Goal: Check status: Check status

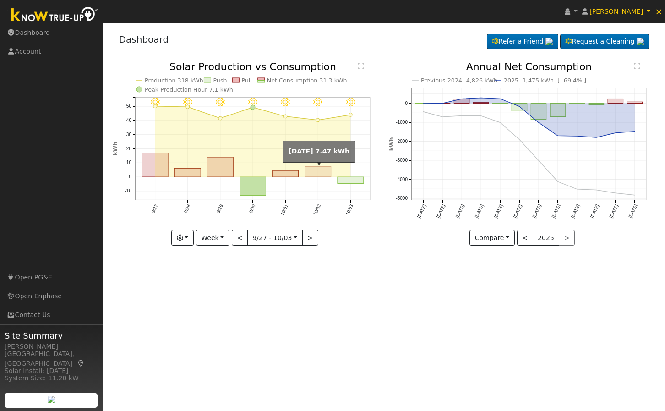
click at [326, 169] on rect "onclick=""" at bounding box center [318, 171] width 26 height 11
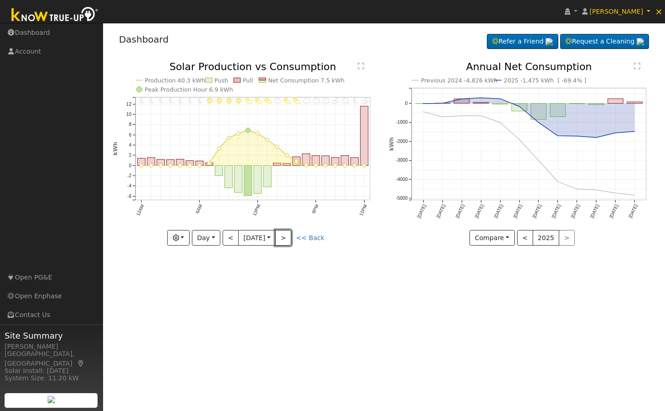
click at [289, 240] on button ">" at bounding box center [283, 238] width 16 height 16
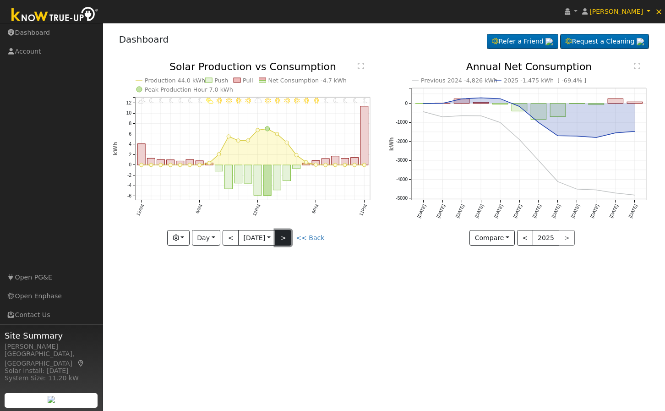
click at [291, 239] on button ">" at bounding box center [283, 238] width 16 height 16
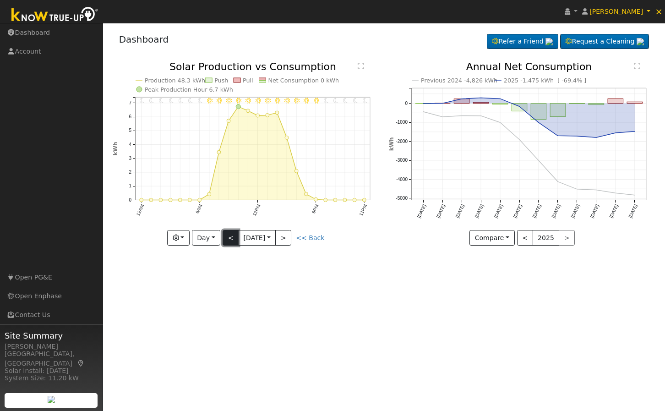
click at [229, 236] on button "<" at bounding box center [231, 238] width 16 height 16
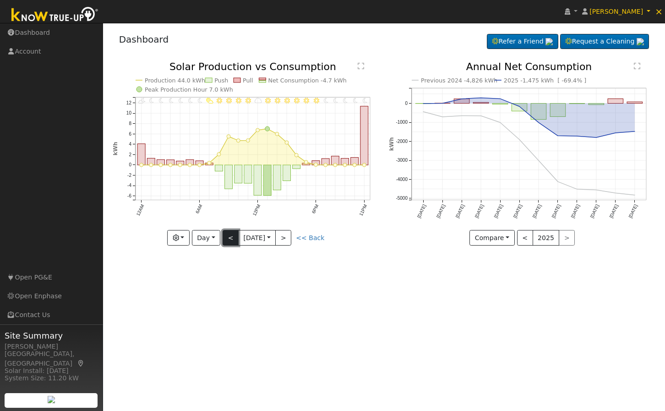
click at [229, 237] on button "<" at bounding box center [231, 238] width 16 height 16
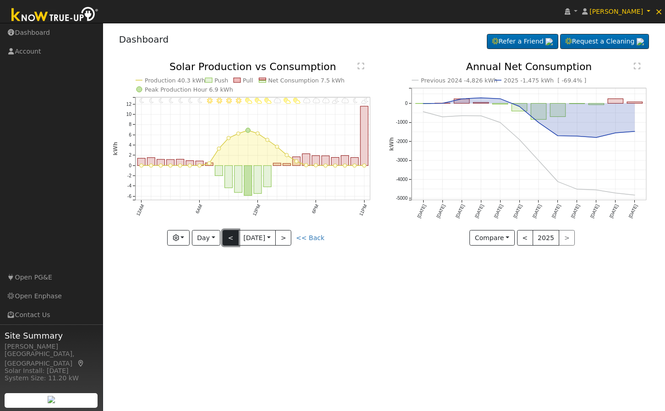
click at [229, 237] on button "<" at bounding box center [231, 238] width 16 height 16
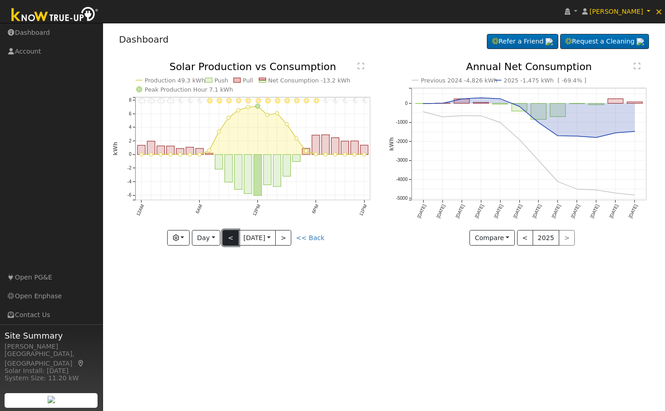
click at [229, 237] on button "<" at bounding box center [231, 238] width 16 height 16
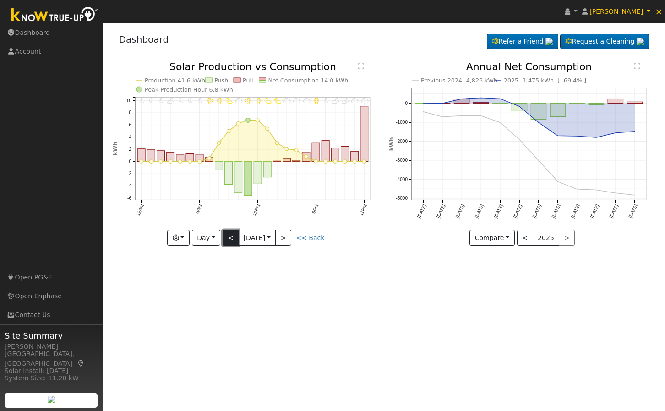
click at [229, 237] on button "<" at bounding box center [231, 238] width 16 height 16
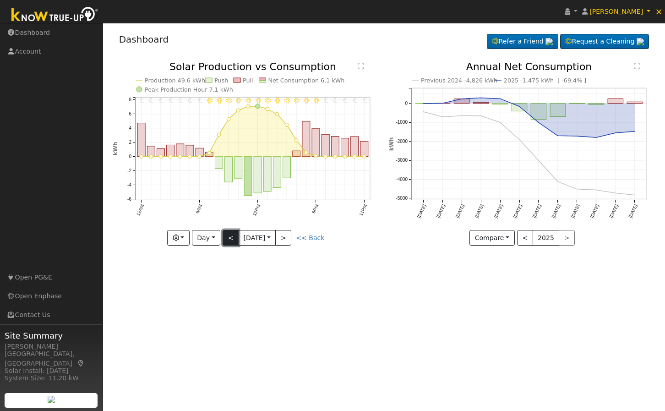
click at [229, 237] on button "<" at bounding box center [231, 238] width 16 height 16
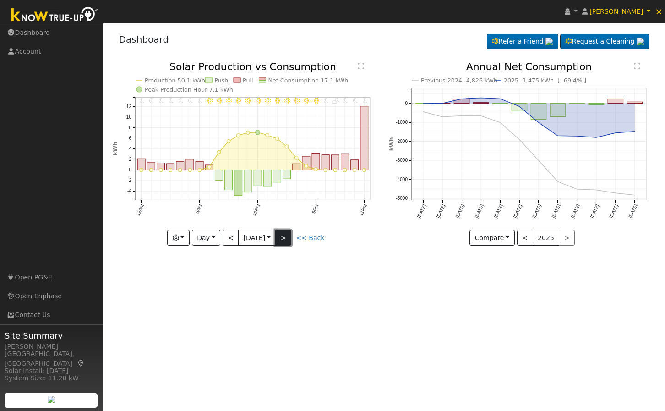
click at [285, 241] on button ">" at bounding box center [283, 238] width 16 height 16
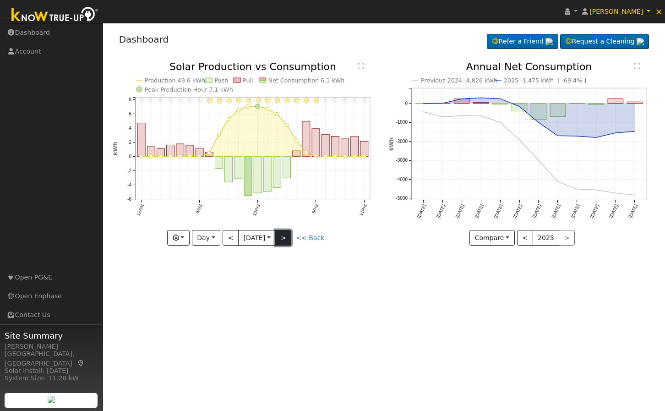
click at [289, 231] on button ">" at bounding box center [283, 238] width 16 height 16
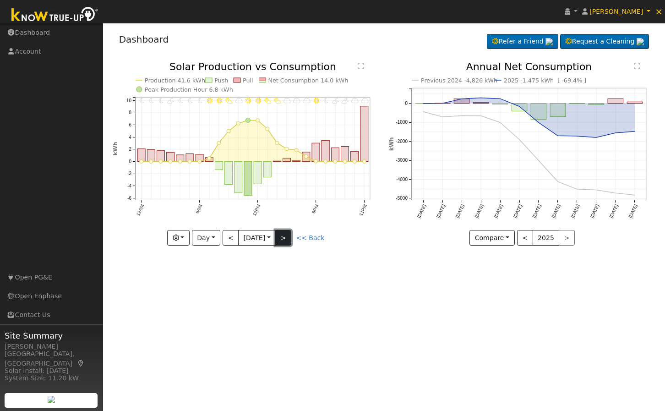
click at [289, 239] on button ">" at bounding box center [283, 238] width 16 height 16
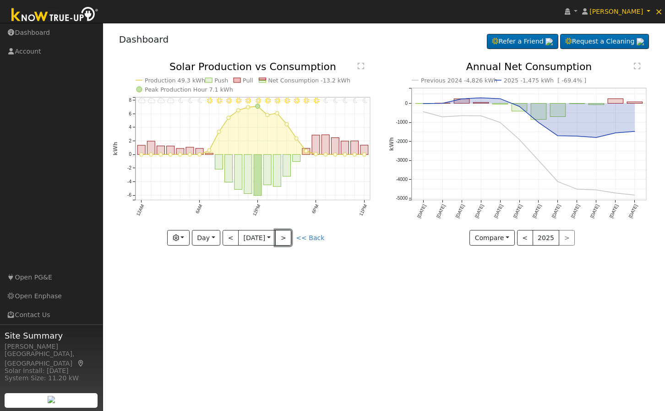
click at [289, 239] on button ">" at bounding box center [283, 238] width 16 height 16
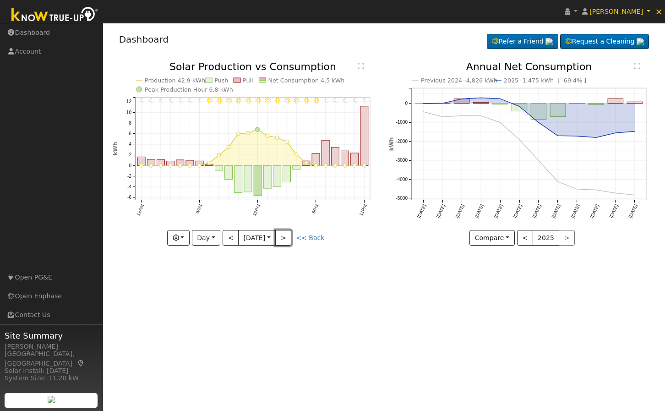
click at [289, 239] on button ">" at bounding box center [283, 238] width 16 height 16
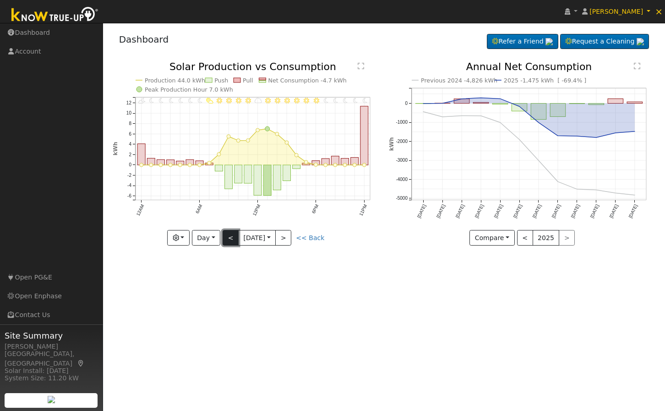
click at [233, 239] on button "<" at bounding box center [231, 238] width 16 height 16
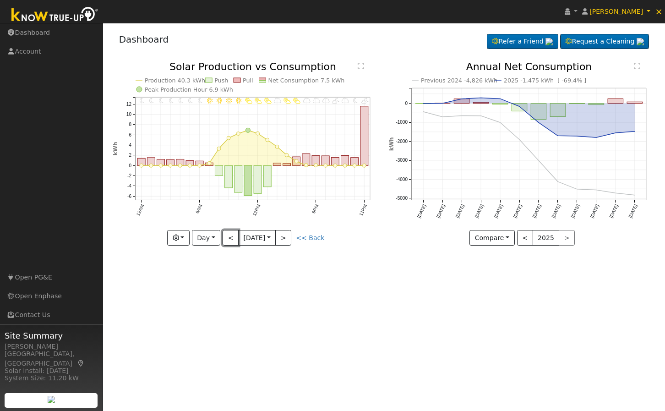
click at [233, 240] on button "<" at bounding box center [231, 238] width 16 height 16
click at [228, 240] on button "<" at bounding box center [231, 238] width 16 height 16
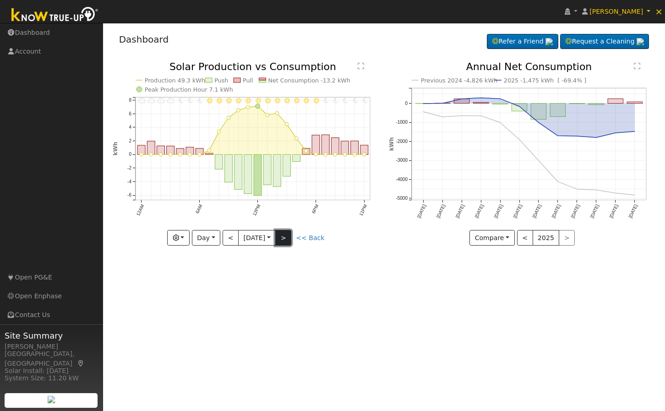
click at [285, 237] on button ">" at bounding box center [283, 238] width 16 height 16
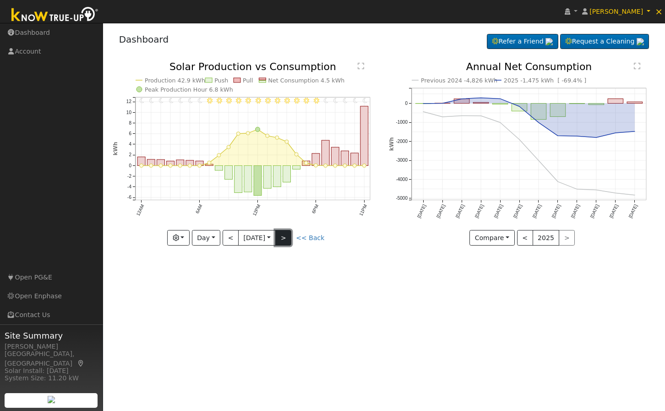
click at [287, 240] on button ">" at bounding box center [283, 238] width 16 height 16
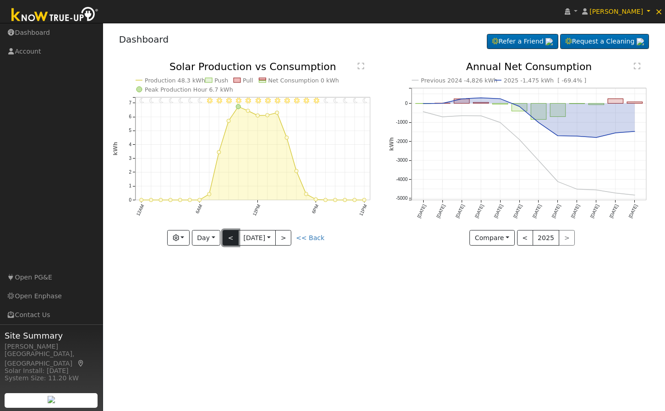
click at [229, 237] on button "<" at bounding box center [231, 238] width 16 height 16
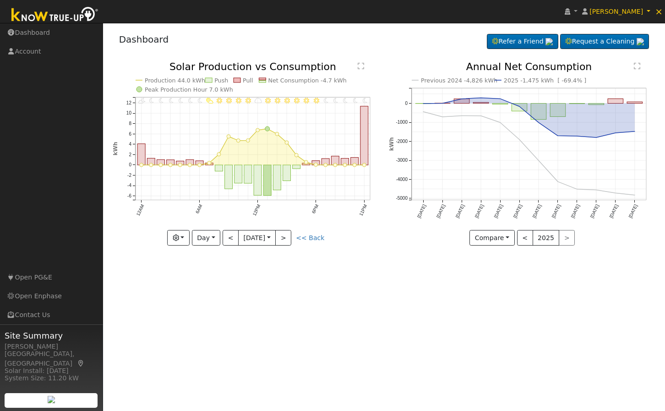
click at [417, 273] on div "User Profile First name Last name Email Email Notifications No Emails No Emails…" at bounding box center [384, 217] width 562 height 388
click at [295, 231] on icon "11PM - Clear 10PM - Clear 9PM - Clear 8PM - Clear 7PM - Clear 6PM - Clear 5PM -…" at bounding box center [246, 153] width 267 height 183
click at [291, 230] on button ">" at bounding box center [283, 238] width 16 height 16
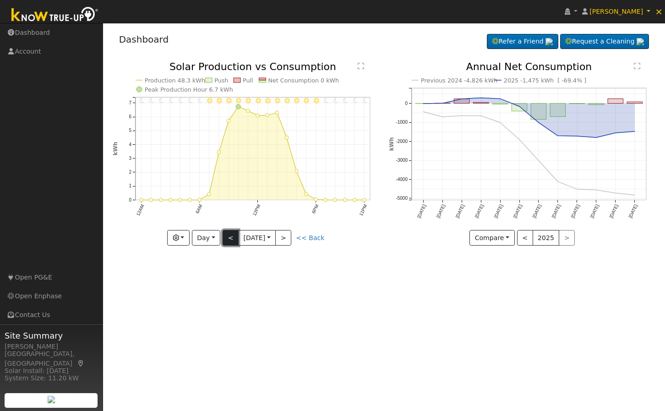
click at [234, 239] on button "<" at bounding box center [231, 238] width 16 height 16
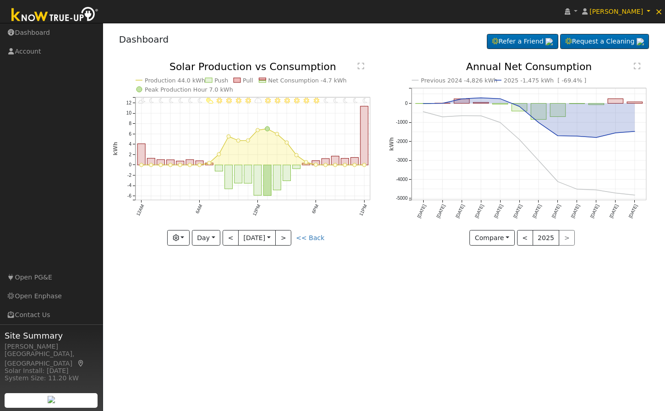
click at [235, 239] on div "11PM - Clear 10PM - Clear 9PM - Clear 8PM - Clear 7PM - Clear 6PM - Clear 5PM -…" at bounding box center [246, 154] width 267 height 184
click at [235, 239] on button "<" at bounding box center [231, 238] width 16 height 16
type input "[DATE]"
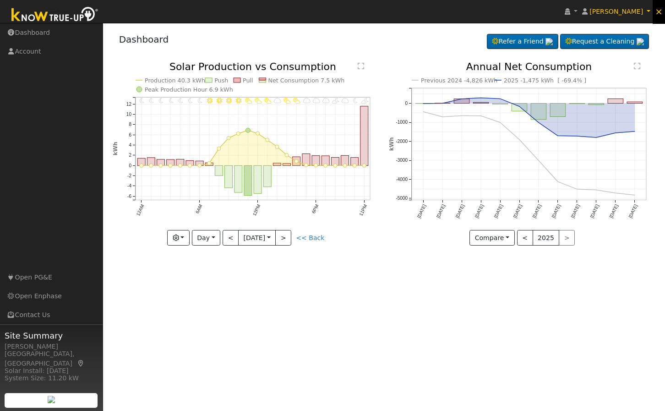
click at [661, 9] on span "×" at bounding box center [659, 11] width 8 height 11
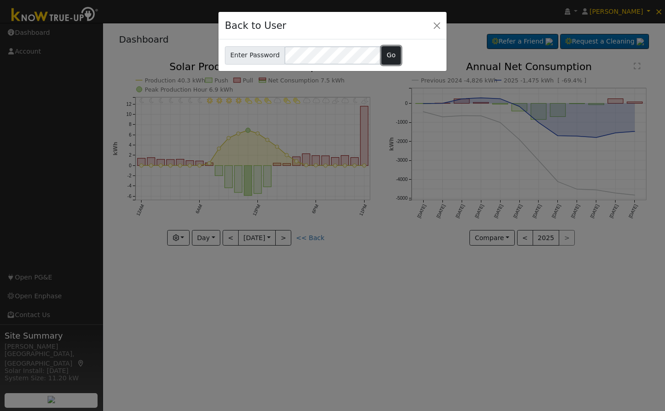
click at [382, 52] on button "Go" at bounding box center [392, 55] width 20 height 18
